Goal: Find specific page/section: Find specific page/section

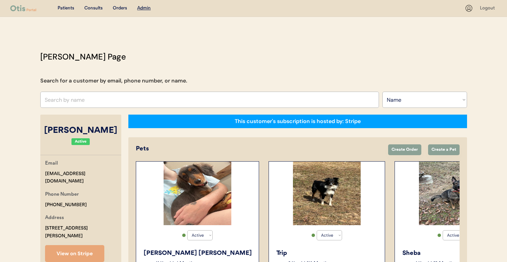
select select ""Name""
select select "true"
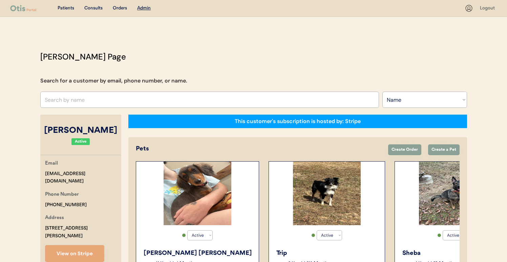
select select "true"
select select "false"
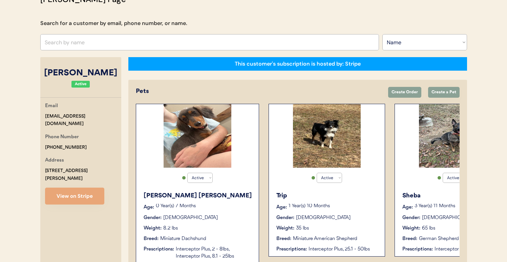
scroll to position [0, 432]
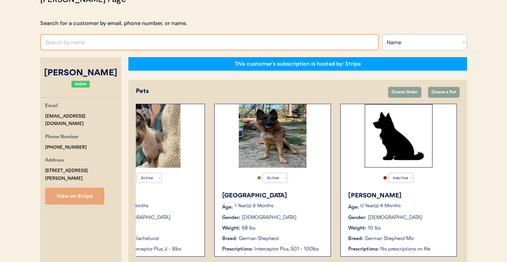
click at [120, 43] on input "text" at bounding box center [209, 42] width 338 height 16
type input "[PERSON_NAME]"
type input "[PERSON_NAME][DEMOGRAPHIC_DATA]"
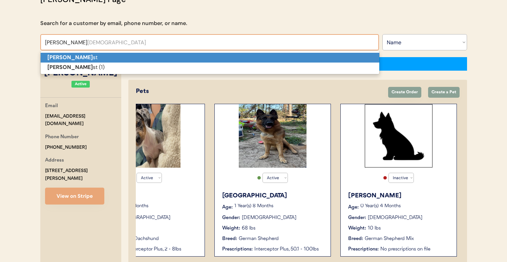
click at [120, 61] on p "[PERSON_NAME] Prie st" at bounding box center [210, 58] width 338 height 10
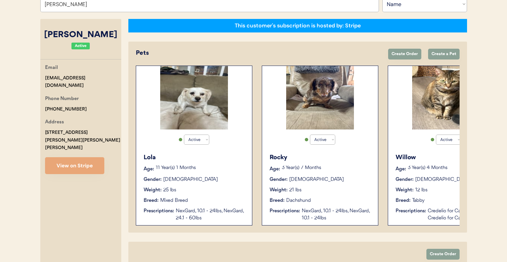
type input "[PERSON_NAME]"
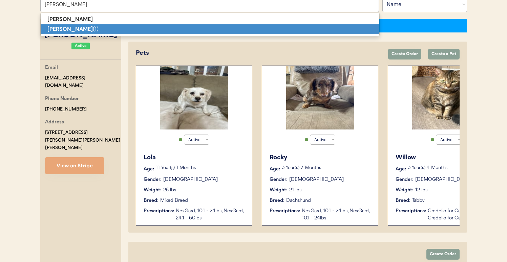
click at [75, 25] on p "[PERSON_NAME] (1)" at bounding box center [210, 29] width 338 height 10
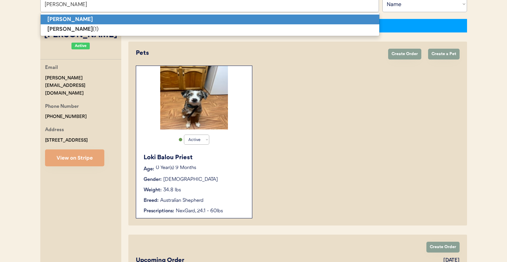
click at [82, 17] on p "[PERSON_NAME]" at bounding box center [210, 20] width 338 height 10
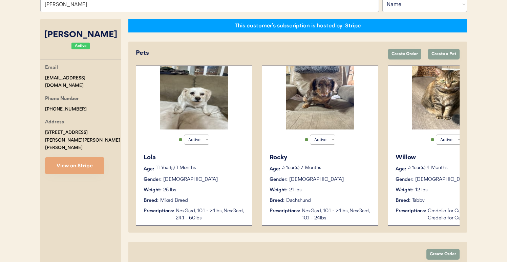
type input "[PERSON_NAME]"
